Goal: Transaction & Acquisition: Purchase product/service

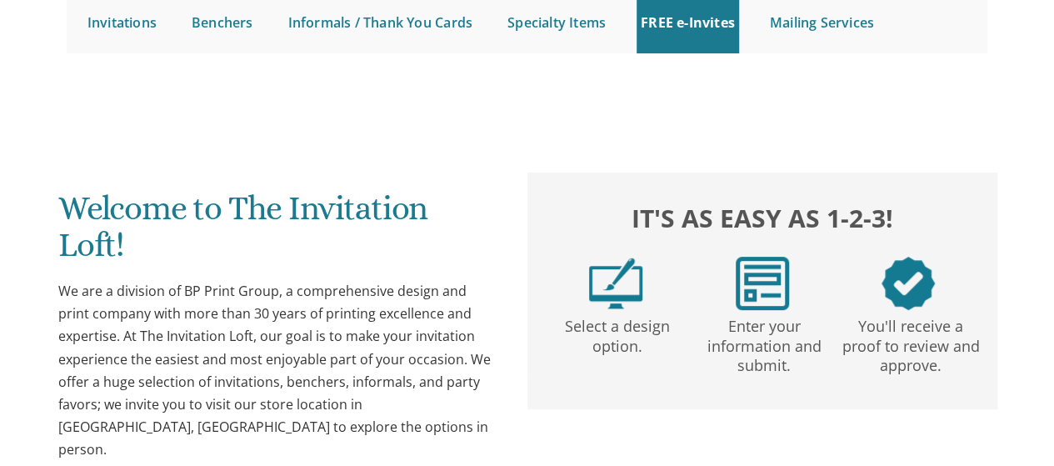
scroll to position [202, 0]
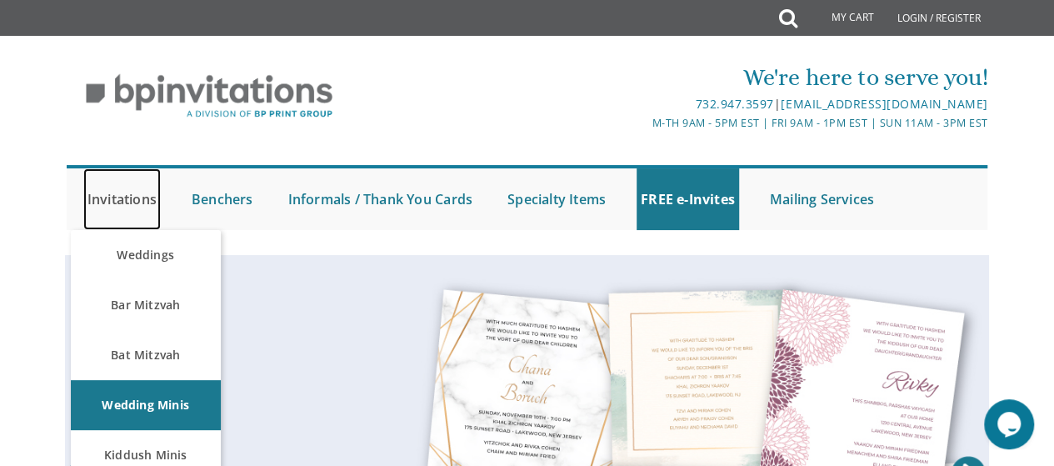
scroll to position [0, 0]
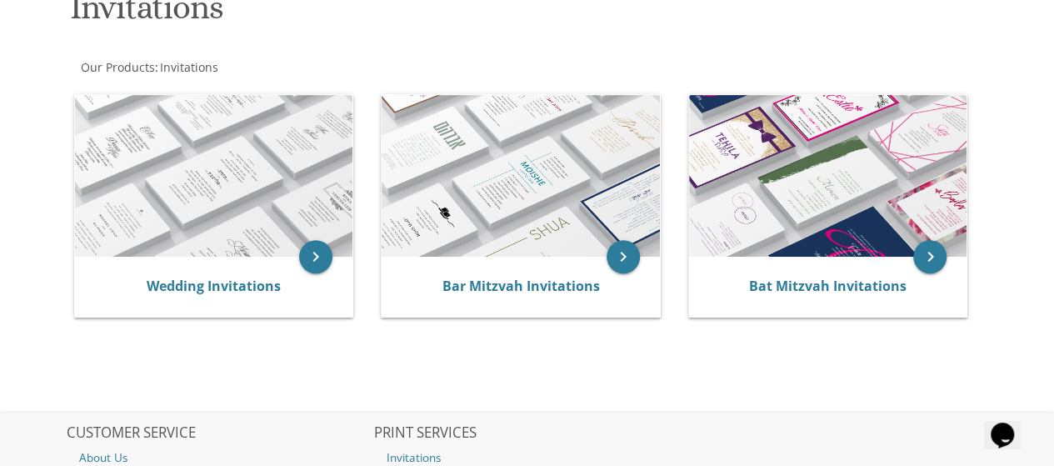
scroll to position [281, 0]
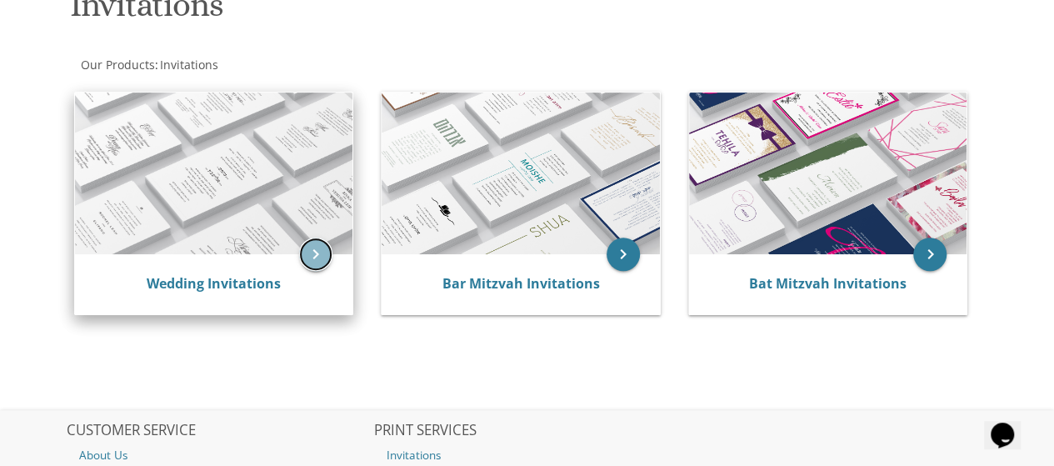
click at [316, 252] on icon "keyboard_arrow_right" at bounding box center [315, 253] width 33 height 33
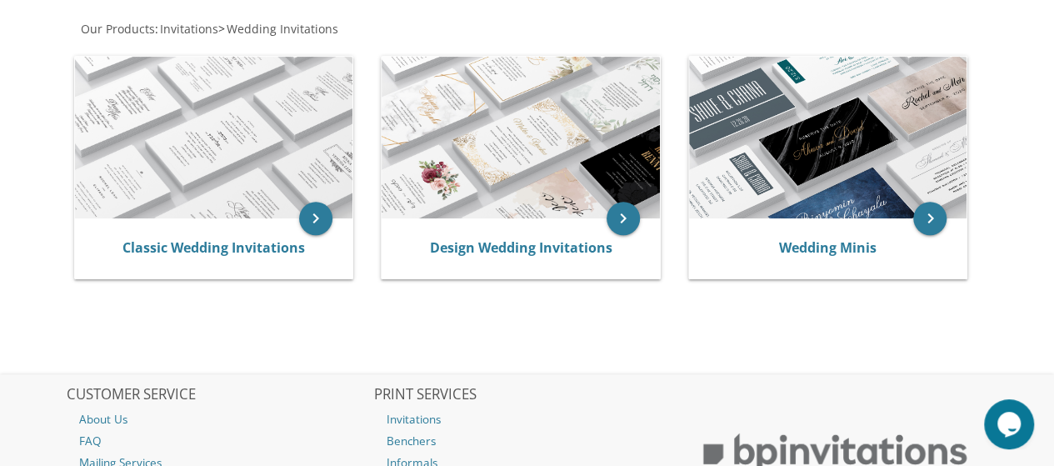
scroll to position [319, 0]
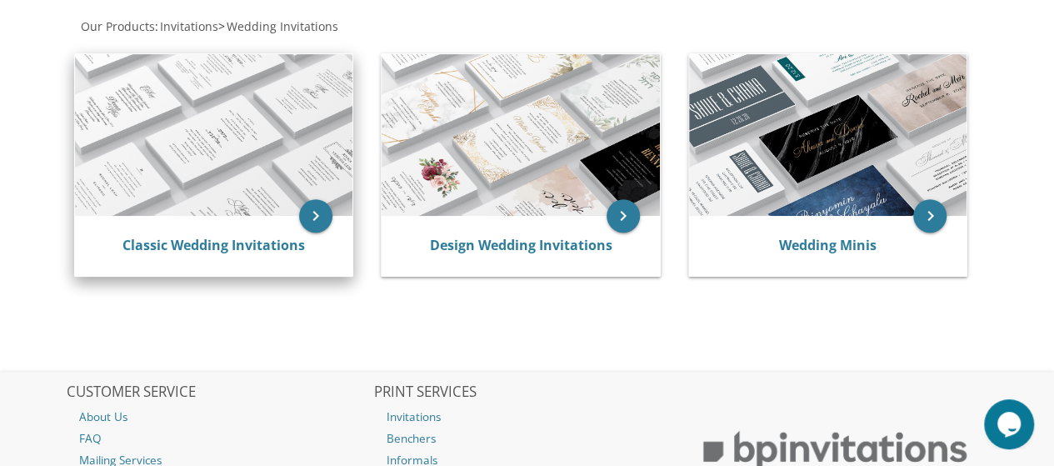
click at [244, 164] on img at bounding box center [214, 135] width 278 height 162
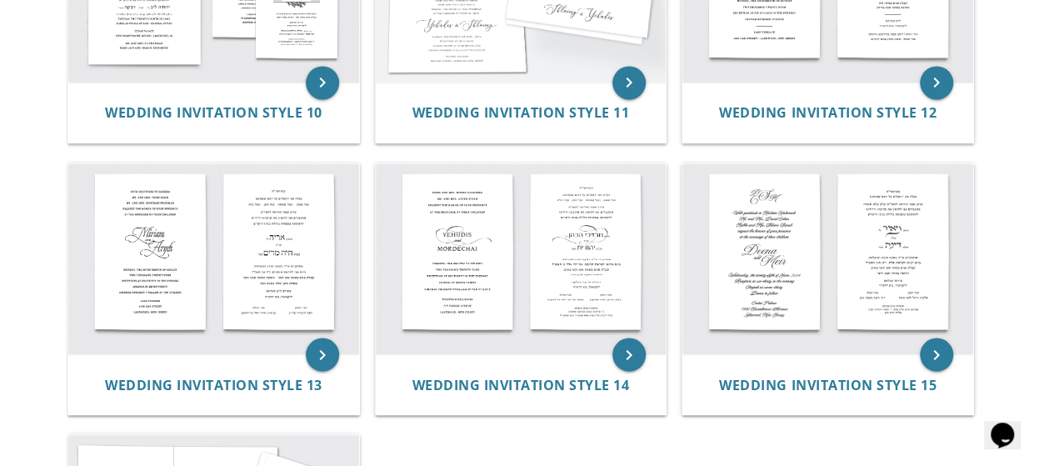
scroll to position [1345, 0]
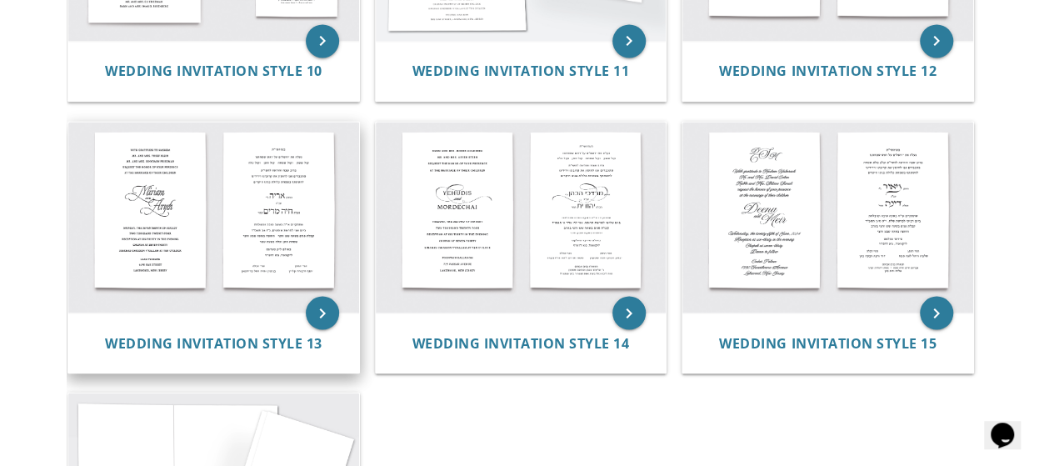
click at [228, 195] on img at bounding box center [213, 217] width 291 height 191
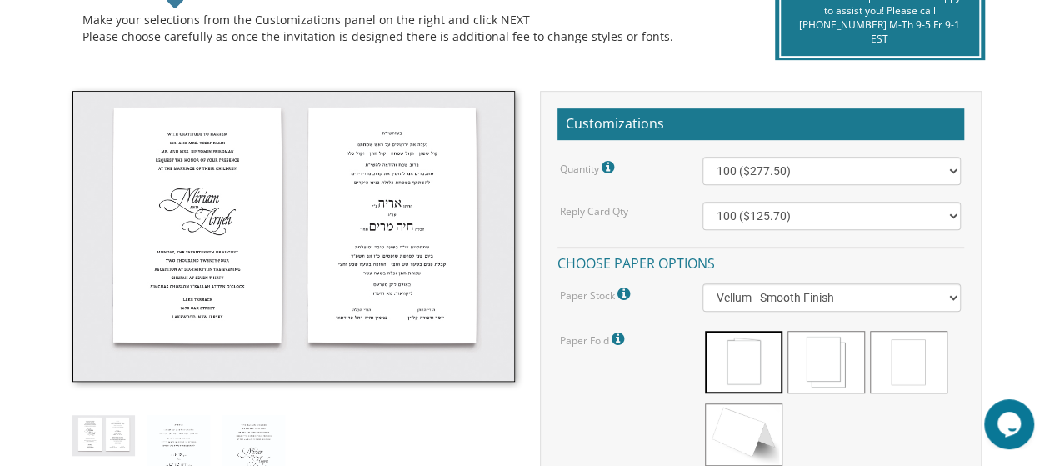
scroll to position [421, 0]
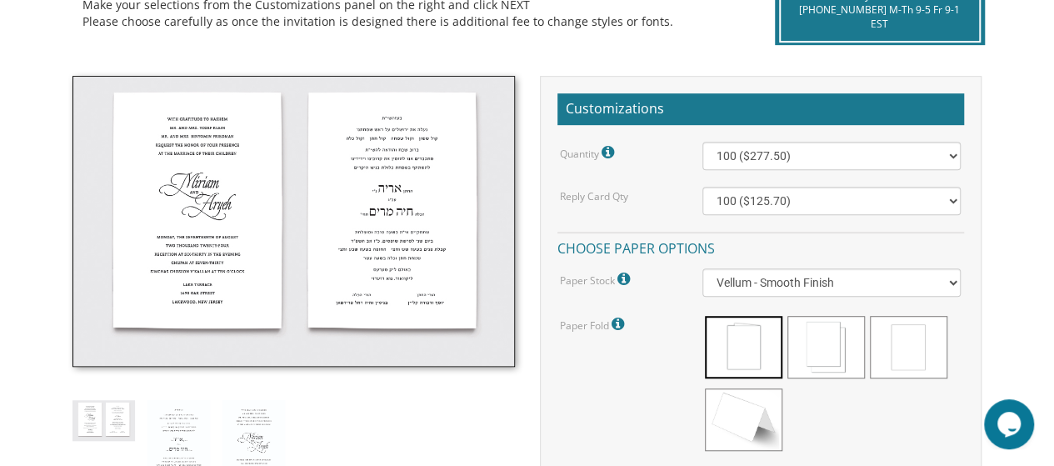
click at [305, 221] on img at bounding box center [293, 221] width 442 height 291
click at [196, 236] on img at bounding box center [293, 221] width 442 height 291
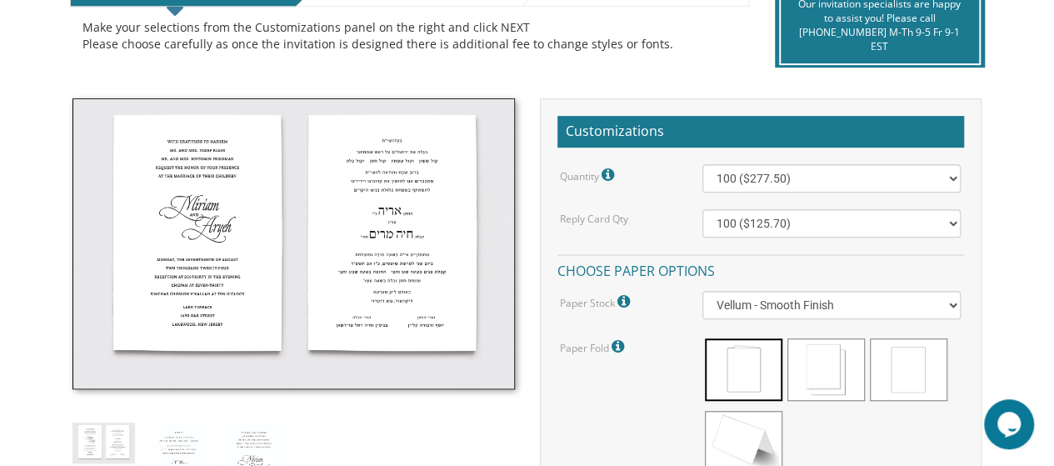
scroll to position [392, 0]
